Goal: Transaction & Acquisition: Subscribe to service/newsletter

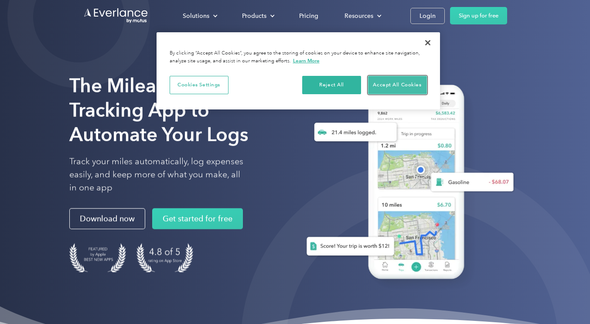
click at [385, 85] on button "Accept All Cookies" at bounding box center [397, 85] width 59 height 18
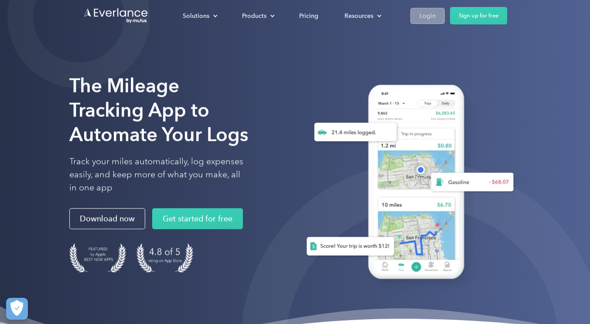
click at [426, 21] on link "Login" at bounding box center [427, 16] width 34 height 16
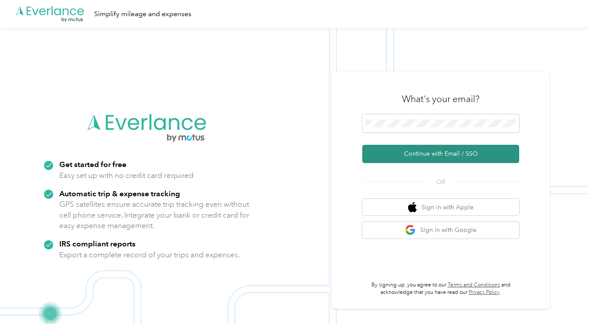
click at [421, 156] on button "Continue with Email / SSO" at bounding box center [440, 154] width 157 height 18
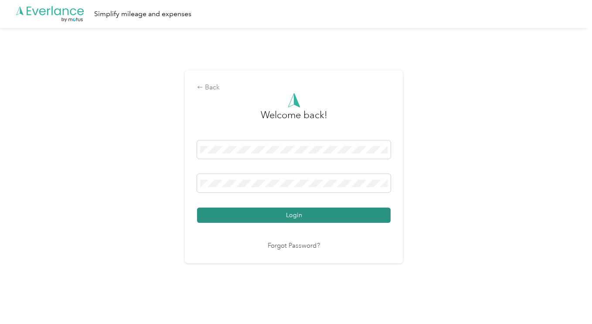
click at [290, 210] on button "Login" at bounding box center [294, 215] width 194 height 15
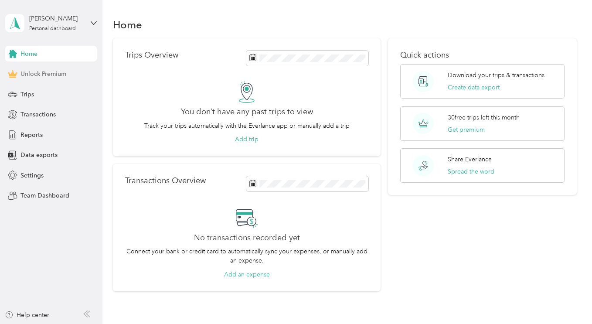
click at [58, 72] on span "Unlock Premium" at bounding box center [43, 73] width 46 height 9
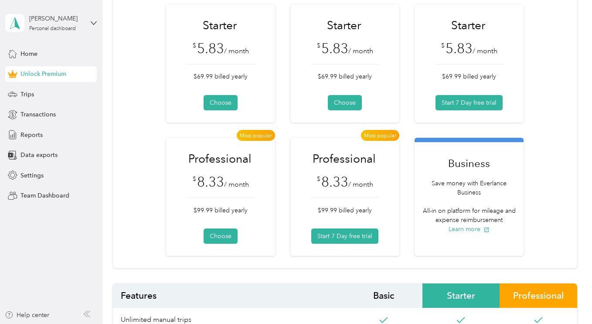
scroll to position [104, 0]
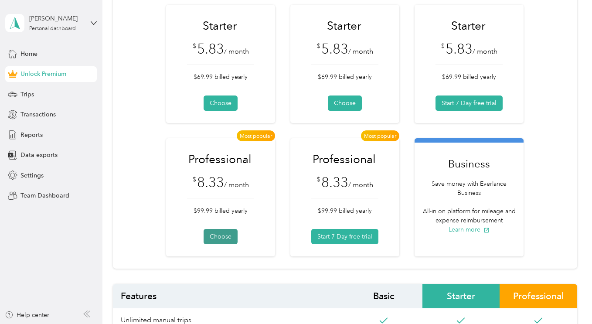
click at [223, 234] on button "Choose" at bounding box center [221, 236] width 34 height 15
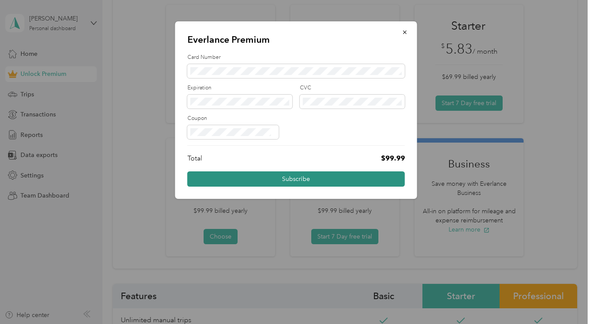
click at [310, 176] on button "Subscribe" at bounding box center [297, 178] width 218 height 15
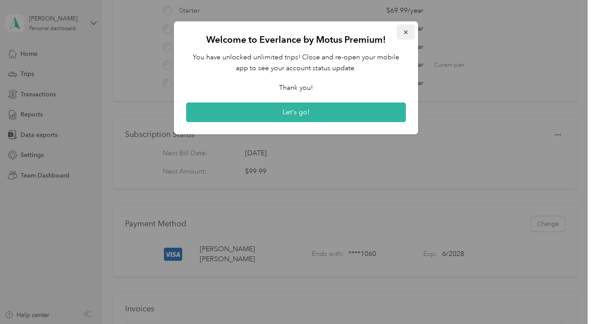
click at [406, 34] on icon "button" at bounding box center [406, 32] width 6 height 6
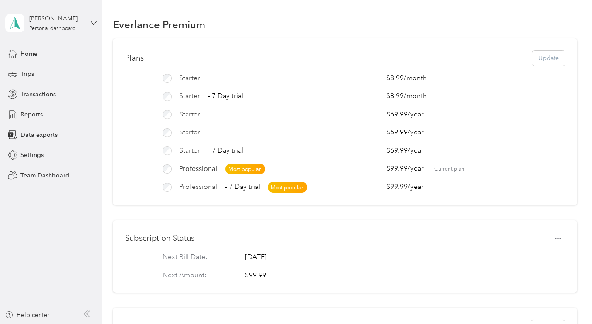
click at [318, 31] on div "Everlance Premium" at bounding box center [345, 24] width 464 height 18
click at [33, 58] on div "Home" at bounding box center [51, 54] width 92 height 16
